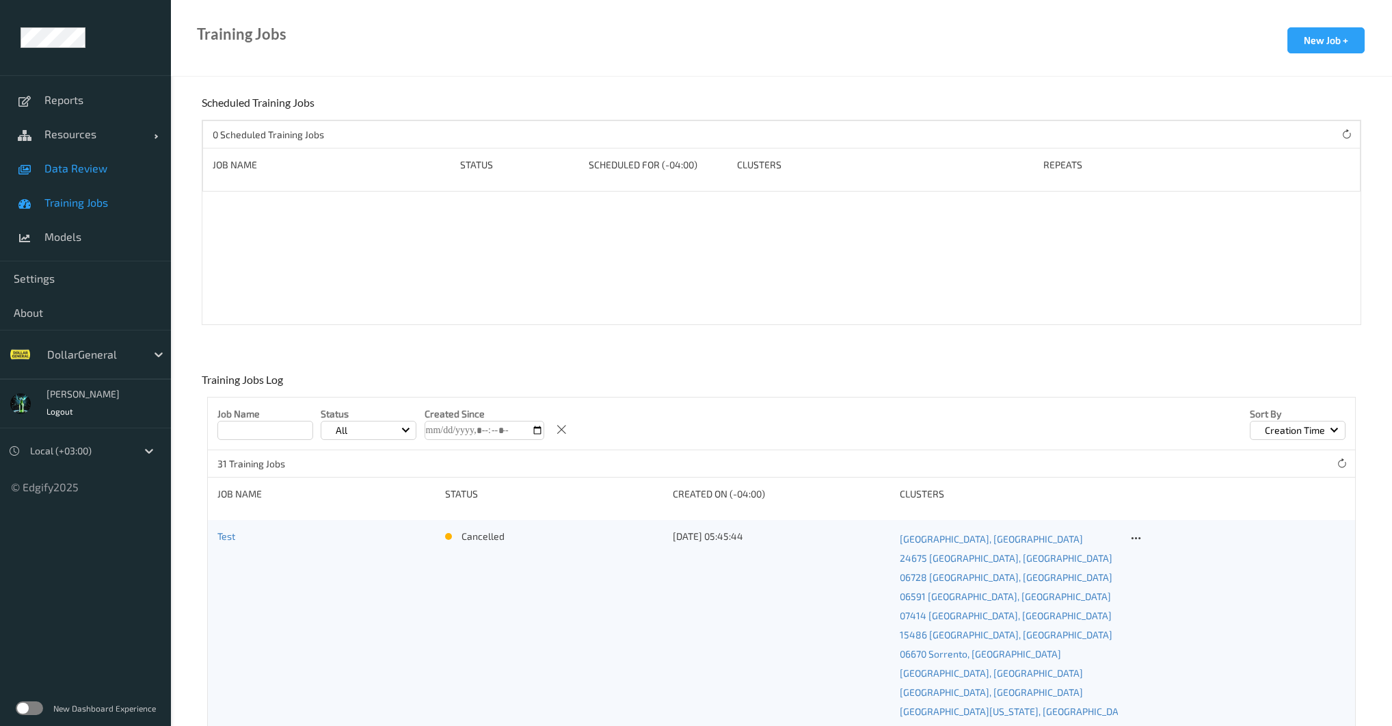
click at [66, 171] on span "Data Review" at bounding box center [100, 168] width 113 height 14
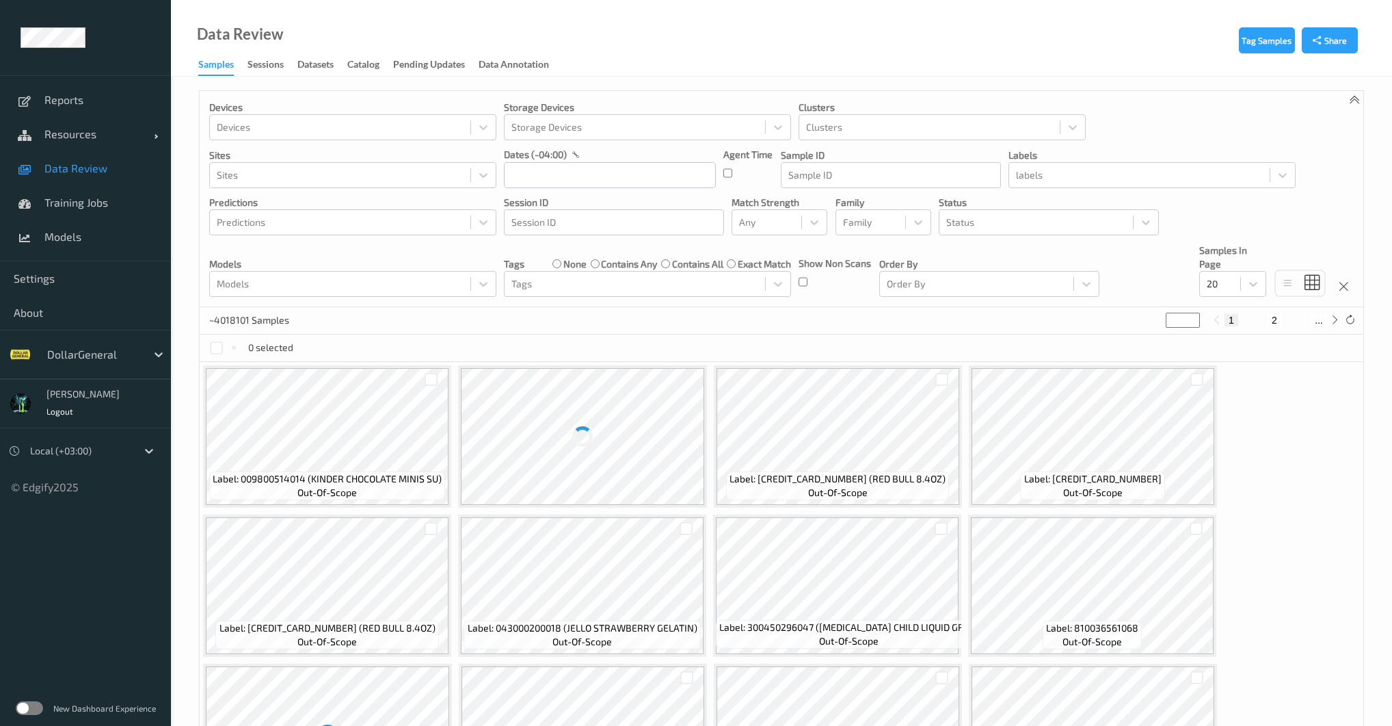
click at [71, 355] on div at bounding box center [93, 354] width 92 height 16
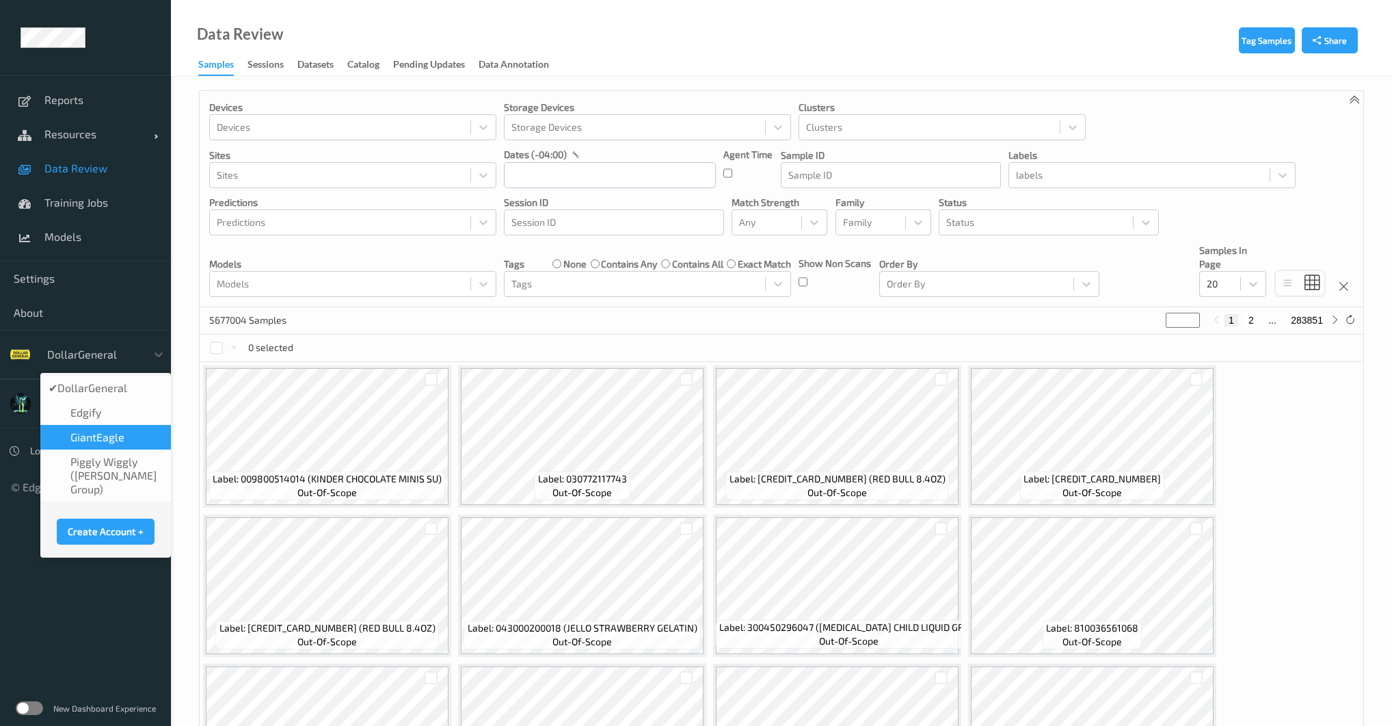
click at [85, 435] on span "GiantEagle" at bounding box center [97, 437] width 54 height 14
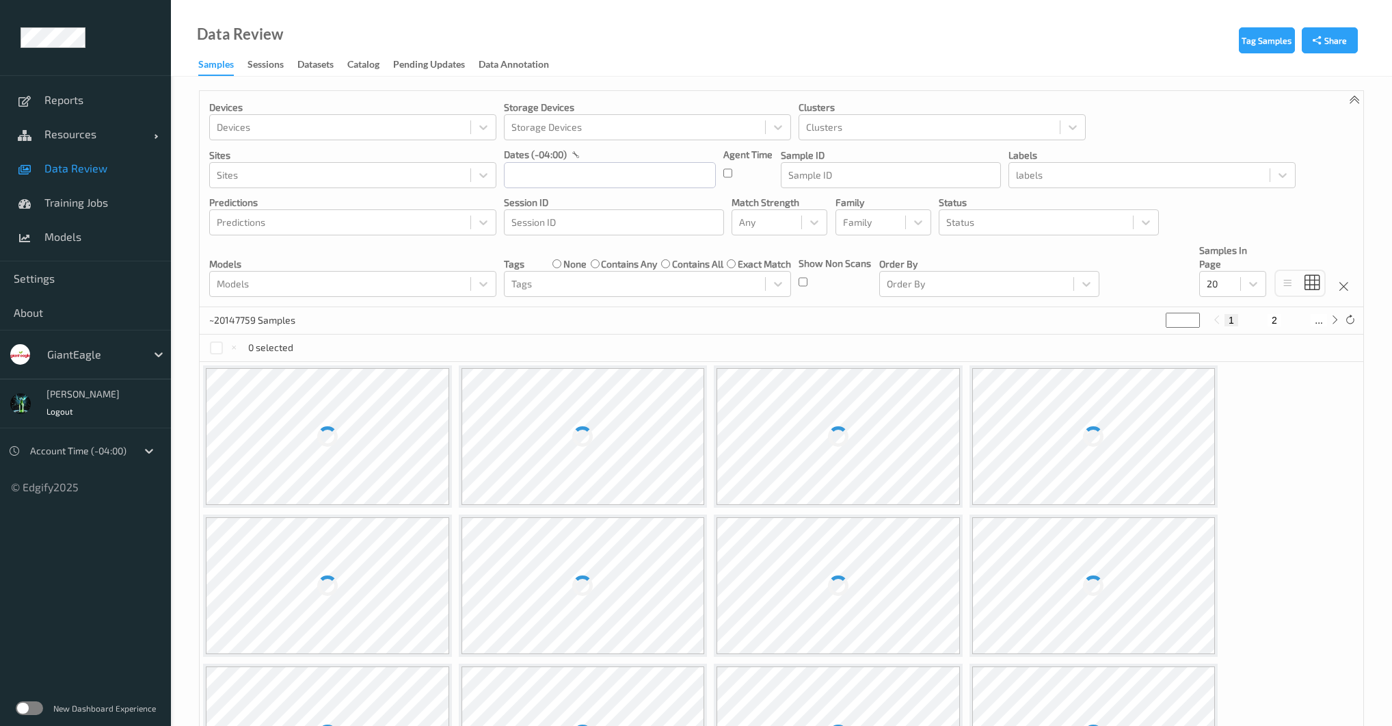
click at [77, 167] on span "Data Review" at bounding box center [100, 168] width 113 height 14
click at [263, 65] on div "Sessions" at bounding box center [266, 65] width 36 height 17
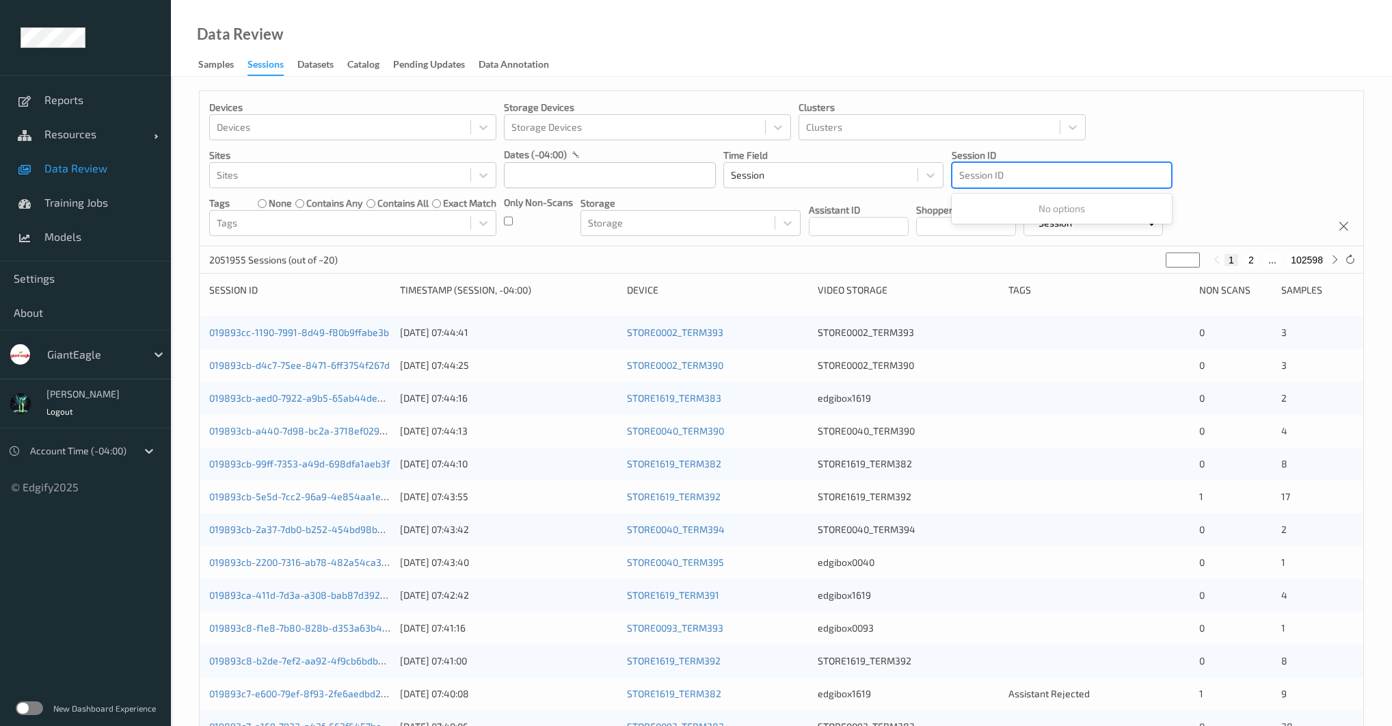
click at [981, 178] on div at bounding box center [1062, 175] width 205 height 16
click at [1004, 176] on div at bounding box center [1062, 175] width 205 height 16
click at [1004, 175] on div at bounding box center [1062, 175] width 205 height 16
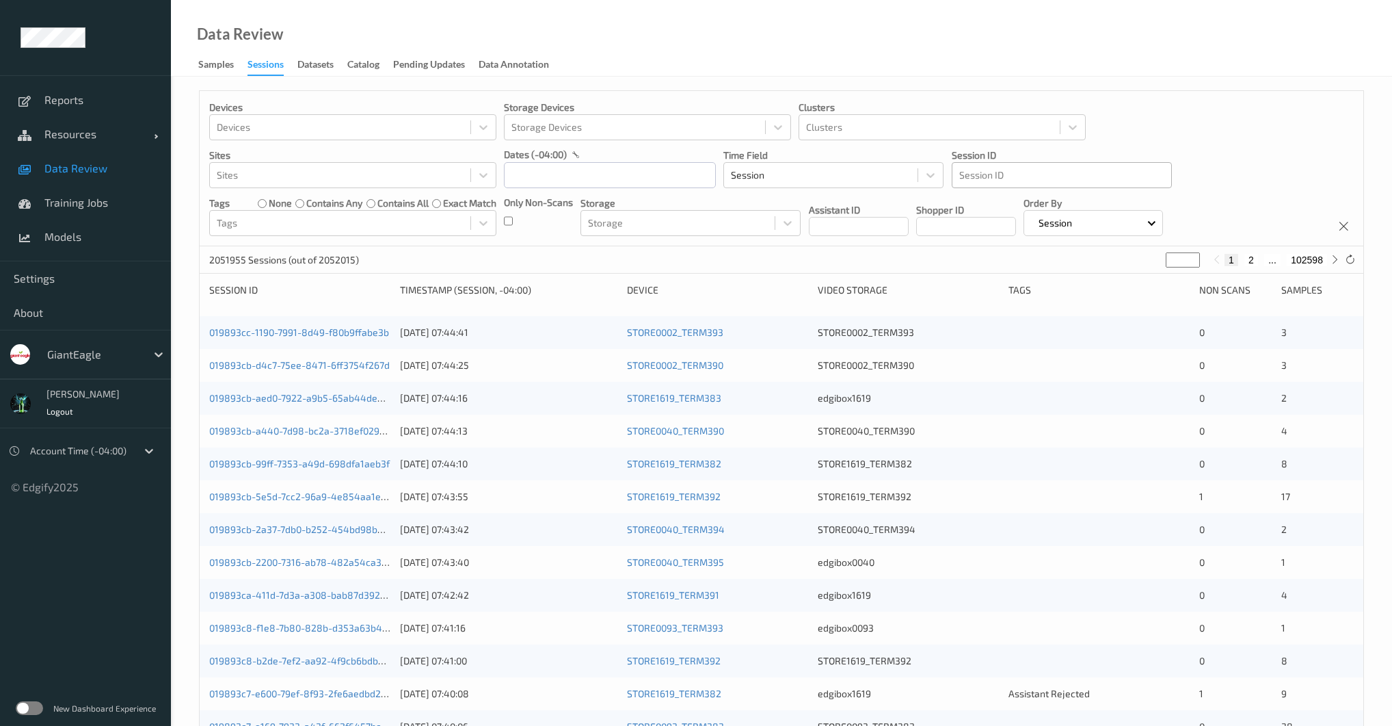
click at [1013, 177] on div at bounding box center [1062, 175] width 205 height 16
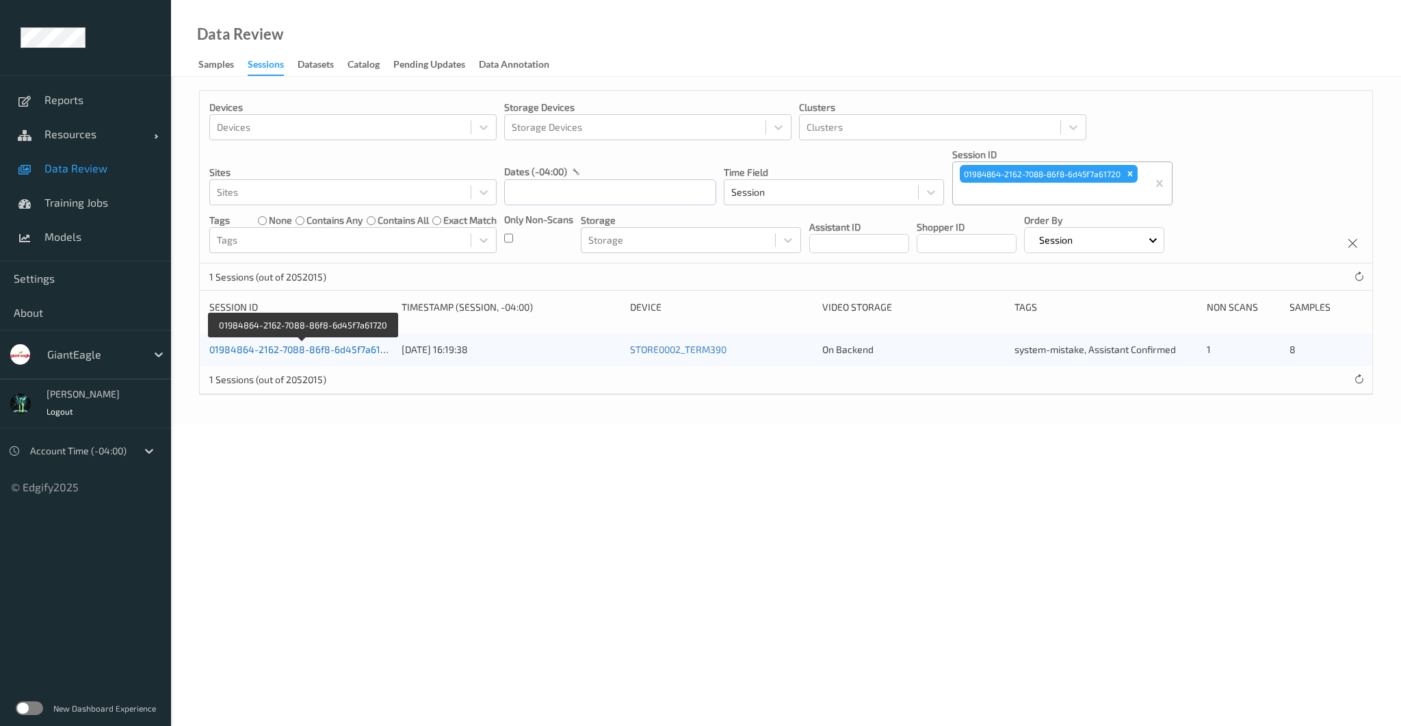
click at [345, 349] on link "01984864-2162-7088-86f8-6d45f7a61720" at bounding box center [302, 349] width 187 height 12
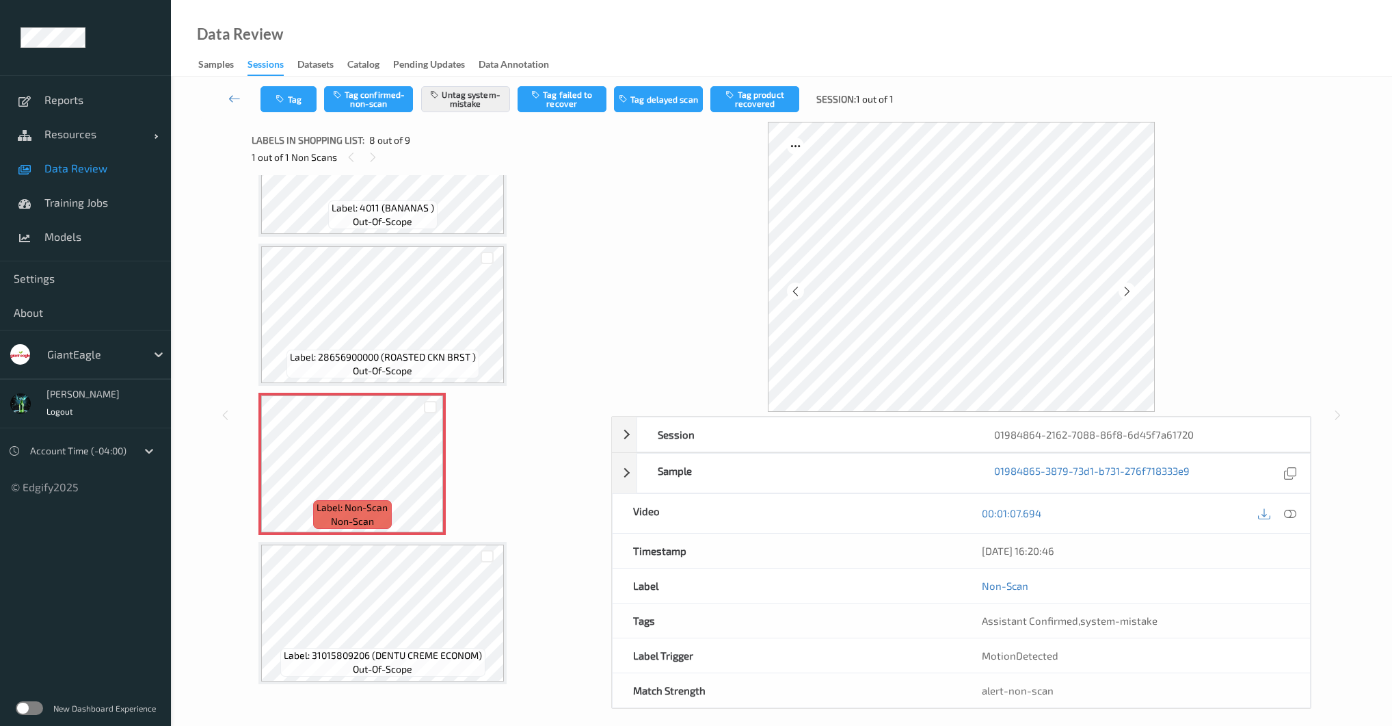
scroll to position [9, 0]
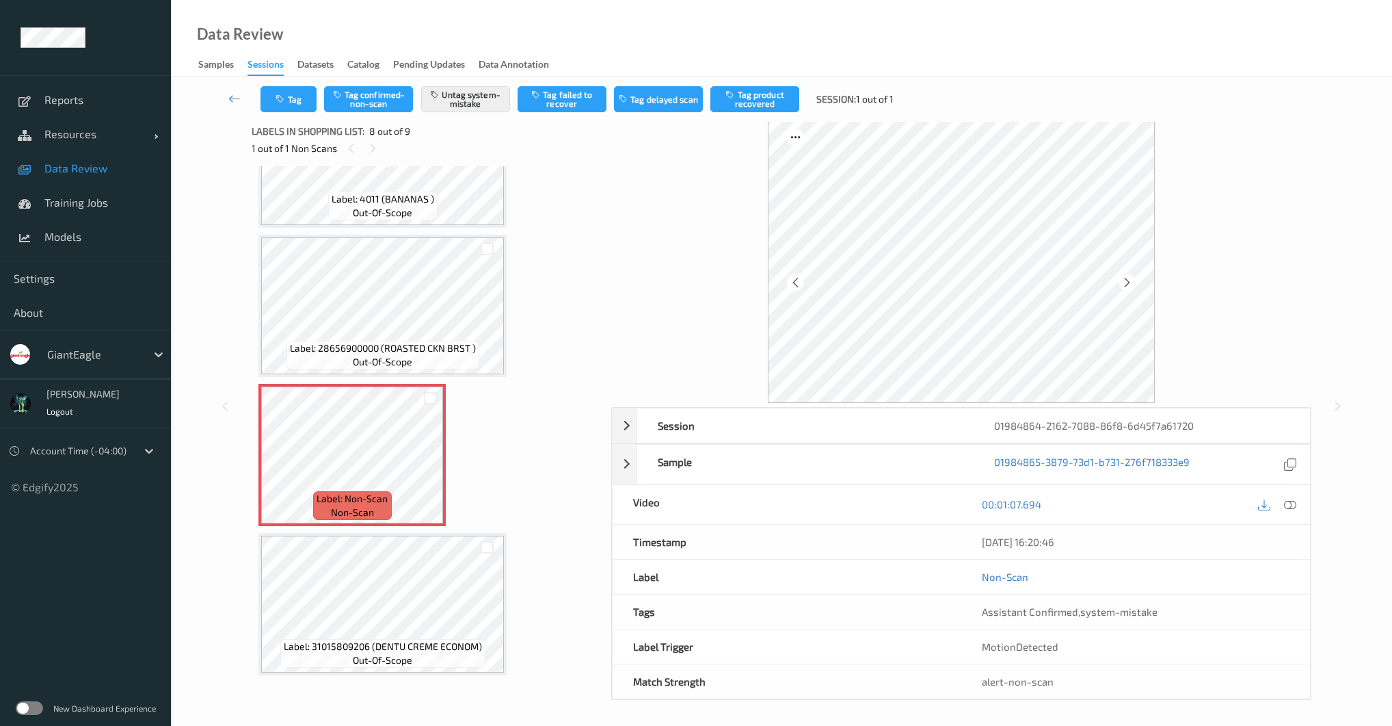
click at [77, 162] on span "Data Review" at bounding box center [100, 168] width 113 height 14
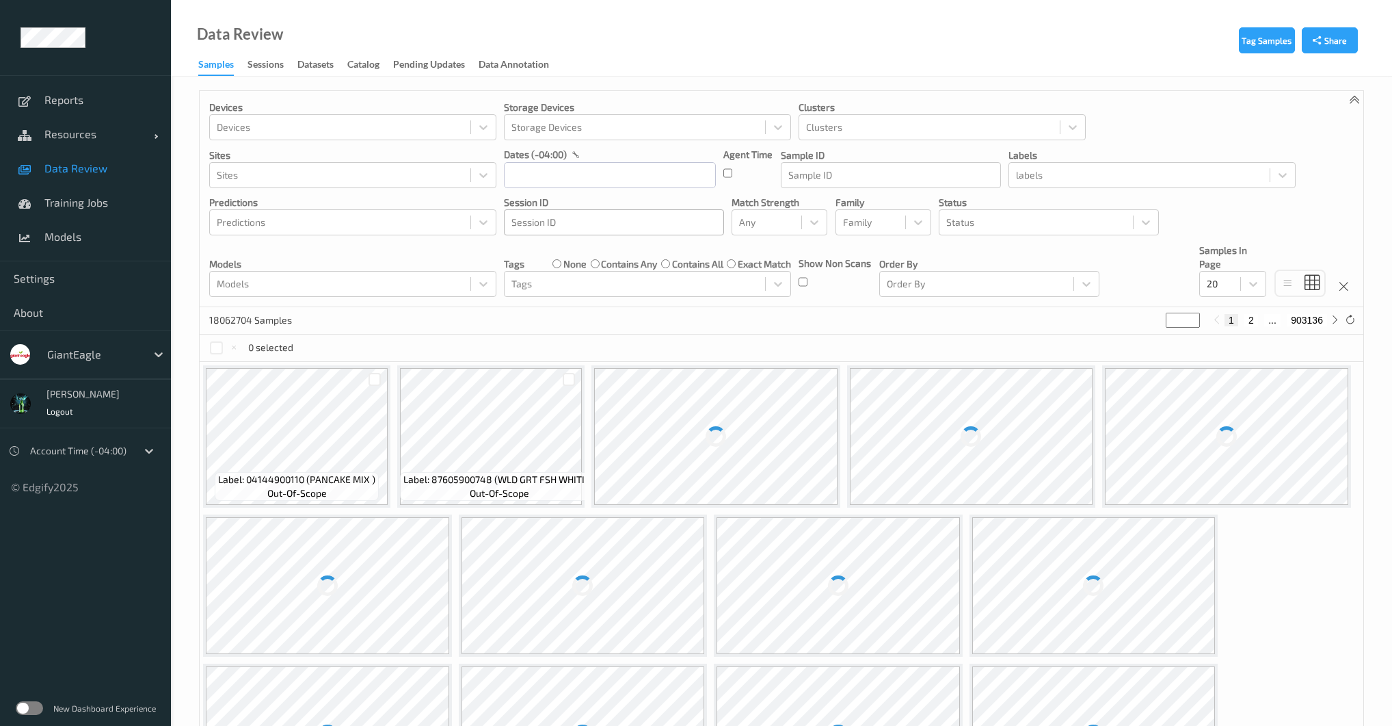
click at [588, 214] on div at bounding box center [614, 222] width 205 height 16
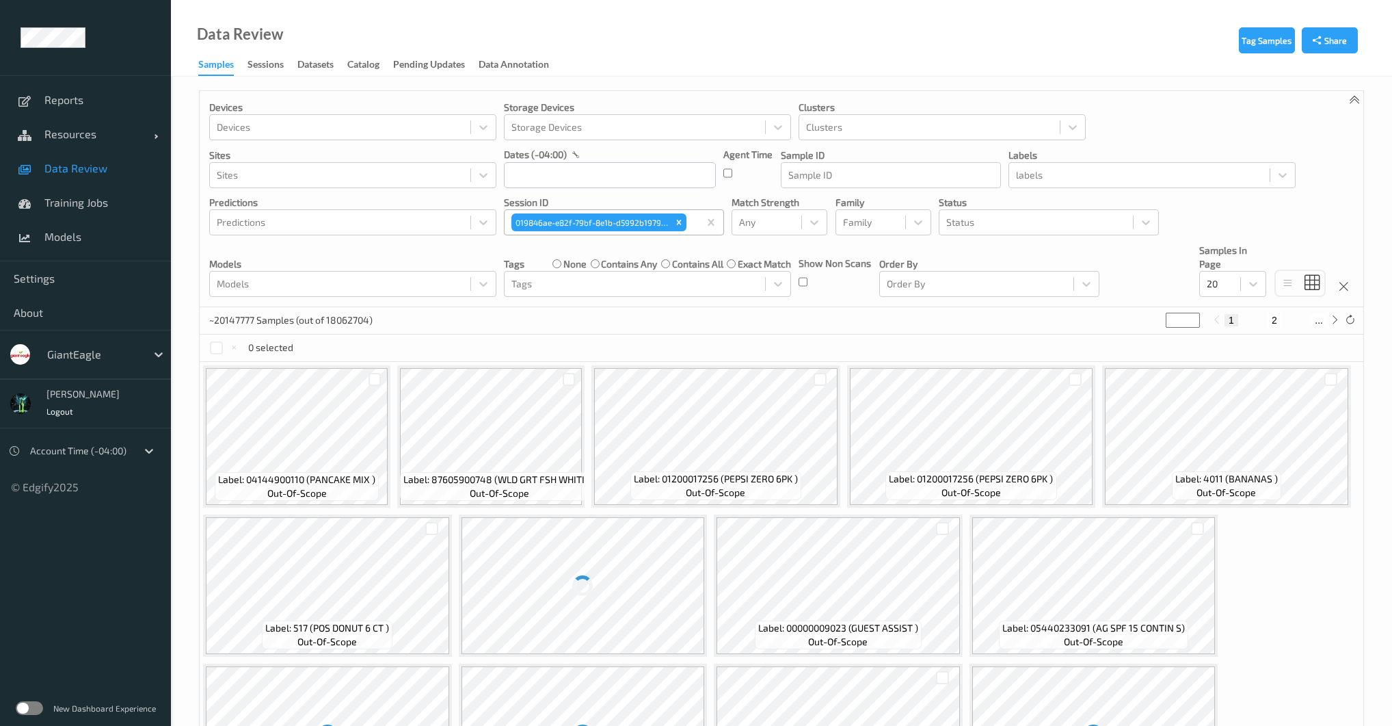
click at [285, 66] on link "Sessions" at bounding box center [273, 64] width 50 height 19
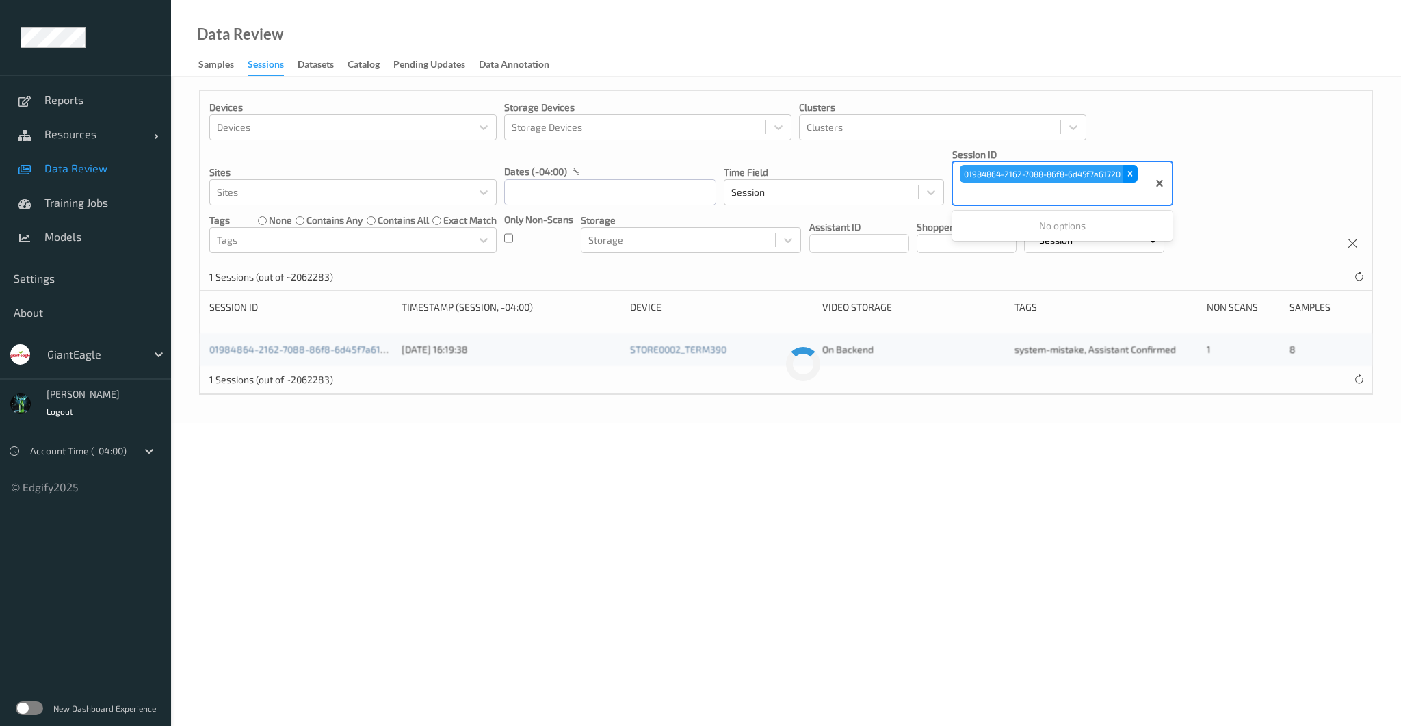
drag, startPoint x: 1122, startPoint y: 177, endPoint x: 1131, endPoint y: 174, distance: 10.0
click at [1123, 176] on div "01984864-2162-7088-86f8-6d45f7a61720" at bounding box center [1049, 174] width 178 height 18
click at [1131, 175] on icon "Remove 01984864-2162-7088-86f8-6d45f7a61720" at bounding box center [1129, 174] width 5 height 5
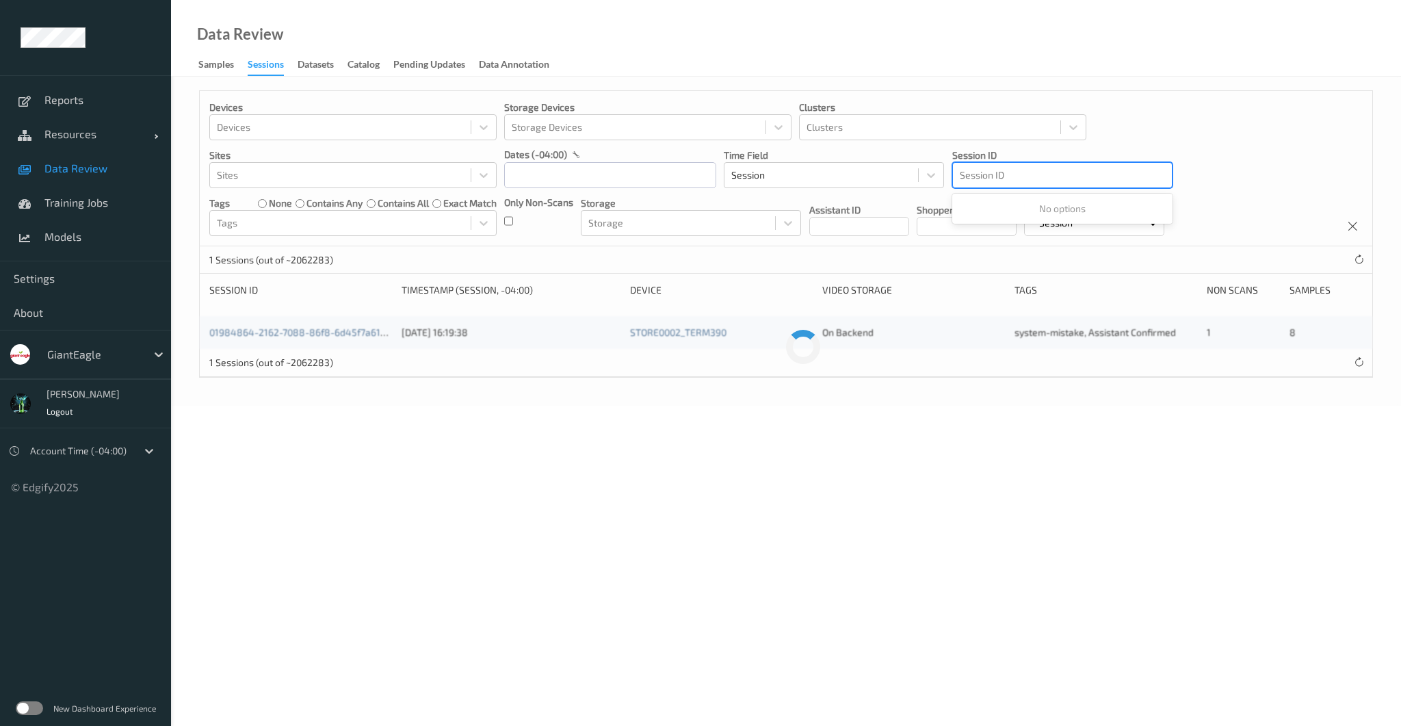
click at [1062, 176] on div at bounding box center [1062, 175] width 205 height 16
drag, startPoint x: 1032, startPoint y: 178, endPoint x: 1022, endPoint y: 170, distance: 12.2
click at [1031, 178] on div at bounding box center [1062, 175] width 205 height 16
click at [1120, 175] on div "Remove 019846ae-e82f-79bf-8e1b-d5992b1979c9" at bounding box center [1126, 175] width 15 height 18
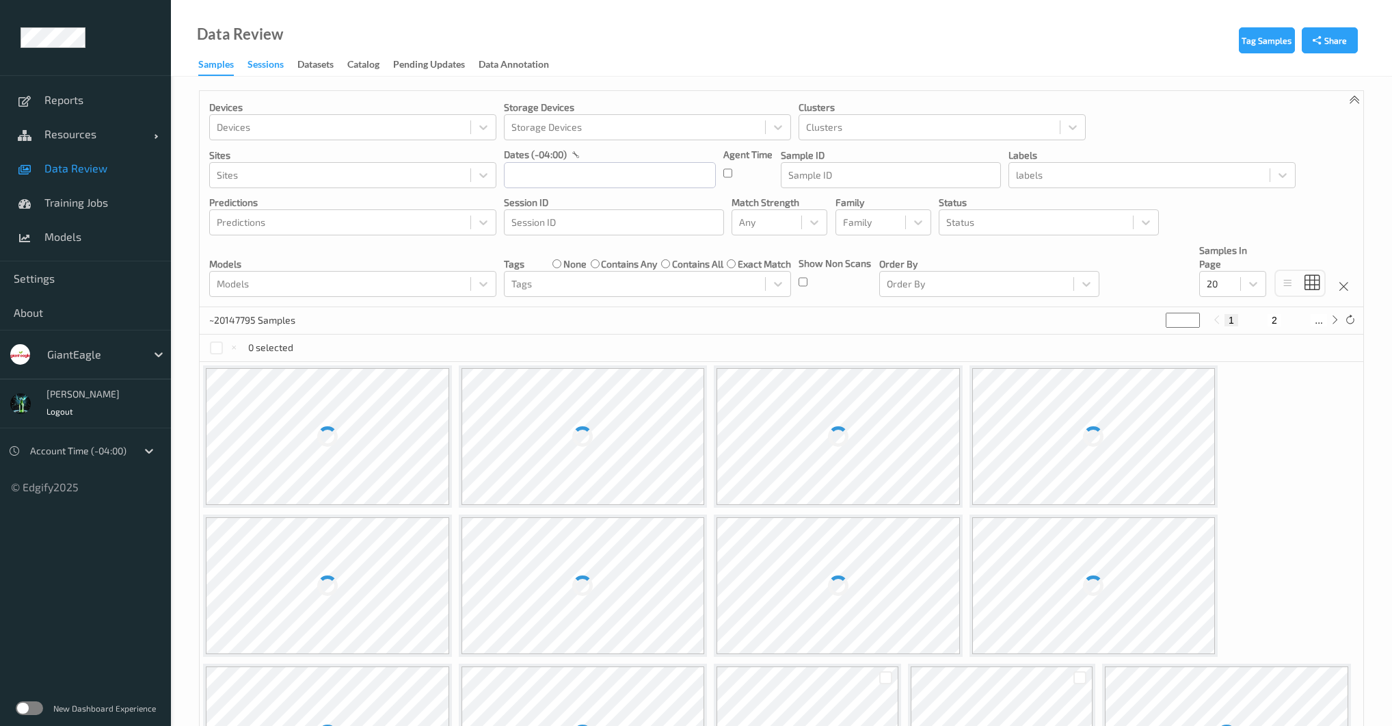
click at [257, 67] on div "Sessions" at bounding box center [266, 65] width 36 height 17
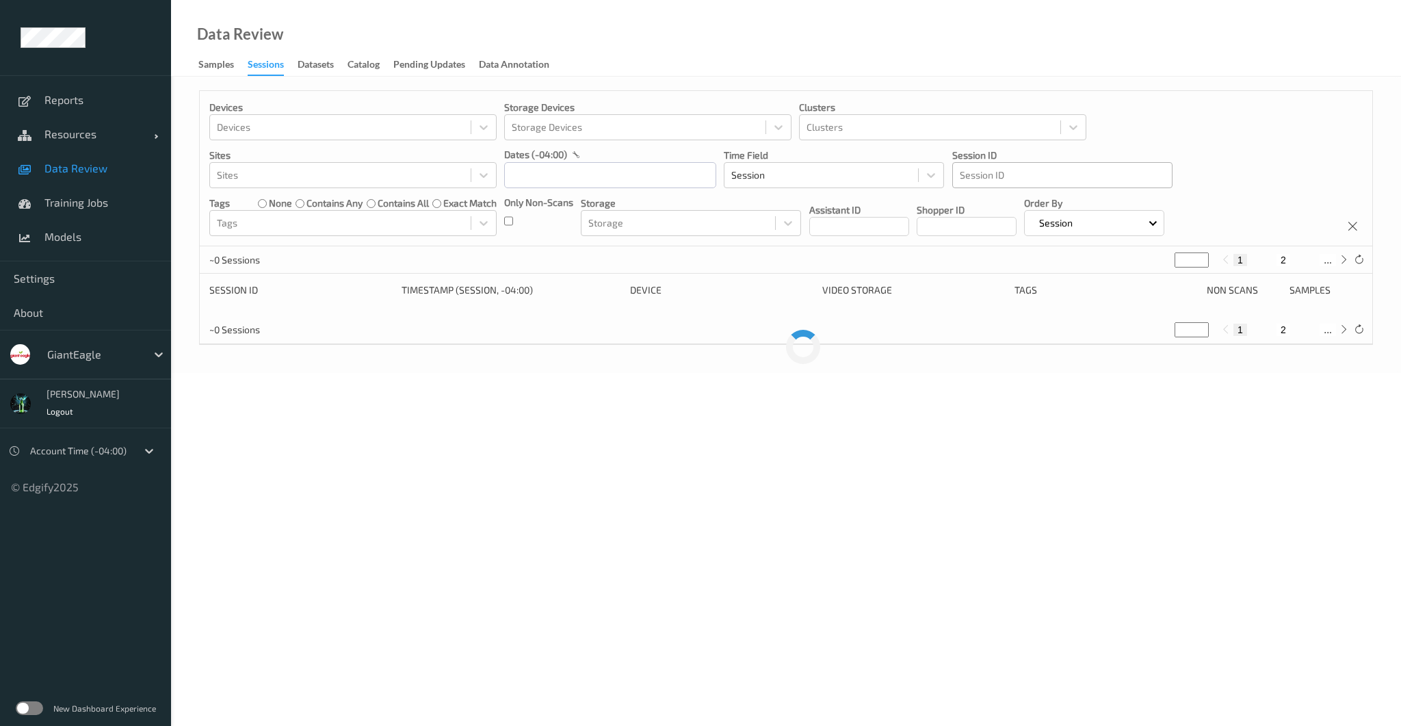
click at [993, 178] on div at bounding box center [1062, 175] width 205 height 16
click at [356, 389] on body "Reports Resources Devices Clusters Sites Data Review Training Jobs Models Setti…" at bounding box center [700, 363] width 1401 height 726
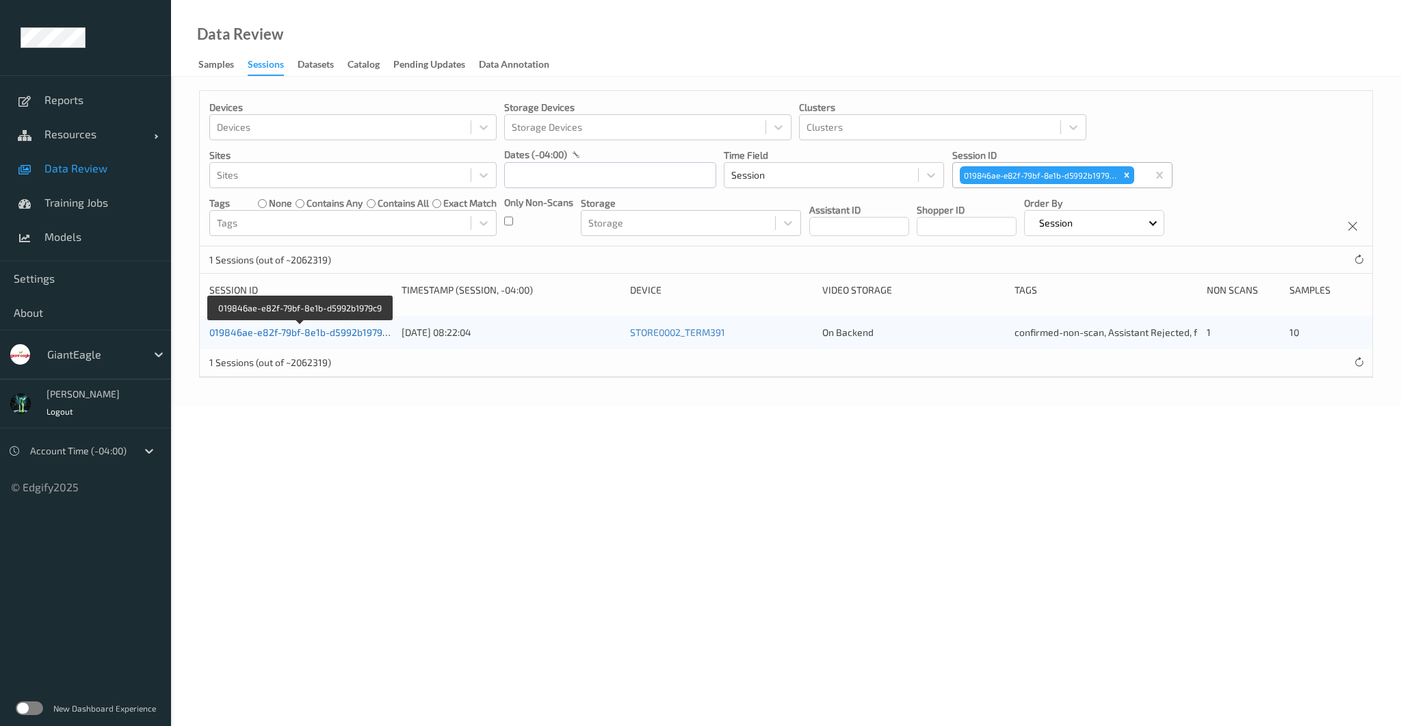
click at [376, 330] on link "019846ae-e82f-79bf-8e1b-d5992b1979c9" at bounding box center [300, 332] width 183 height 12
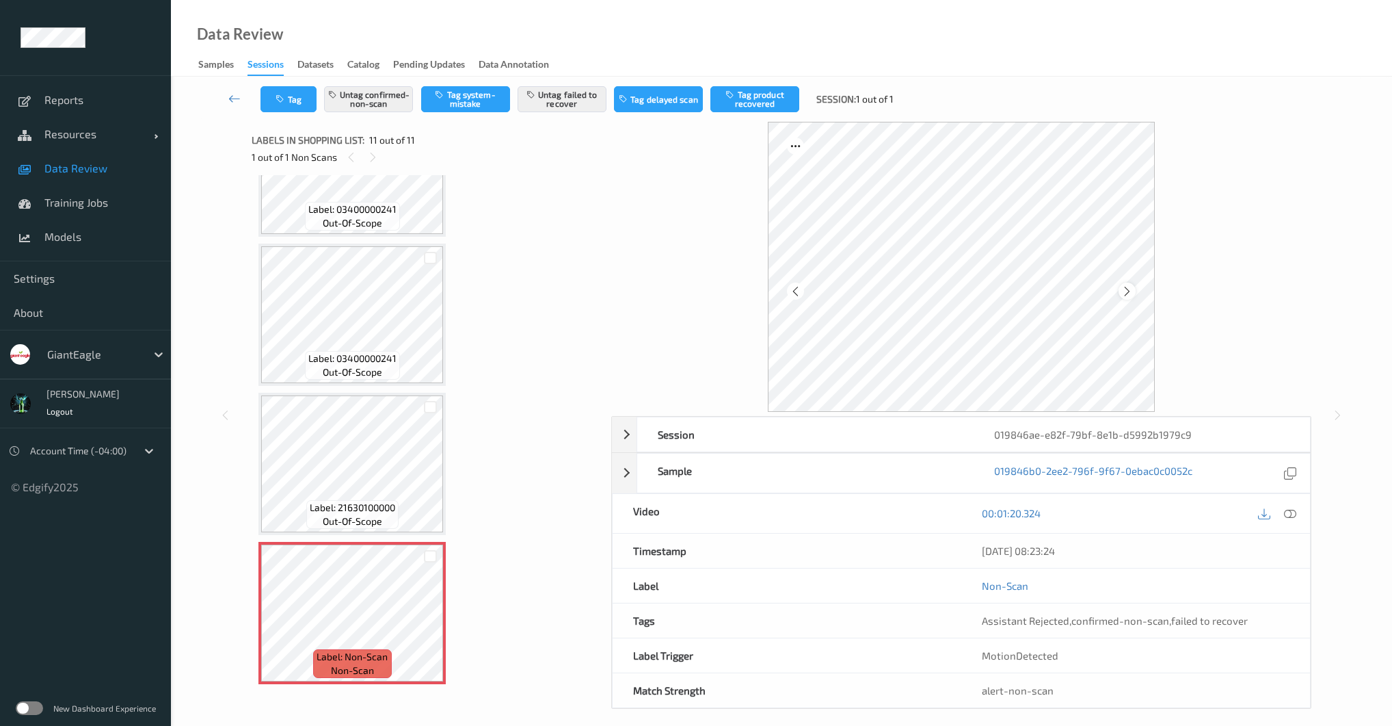
click at [1133, 295] on icon at bounding box center [1128, 291] width 12 height 12
click at [1133, 295] on div at bounding box center [1127, 290] width 17 height 17
